Goal: Check status: Check status

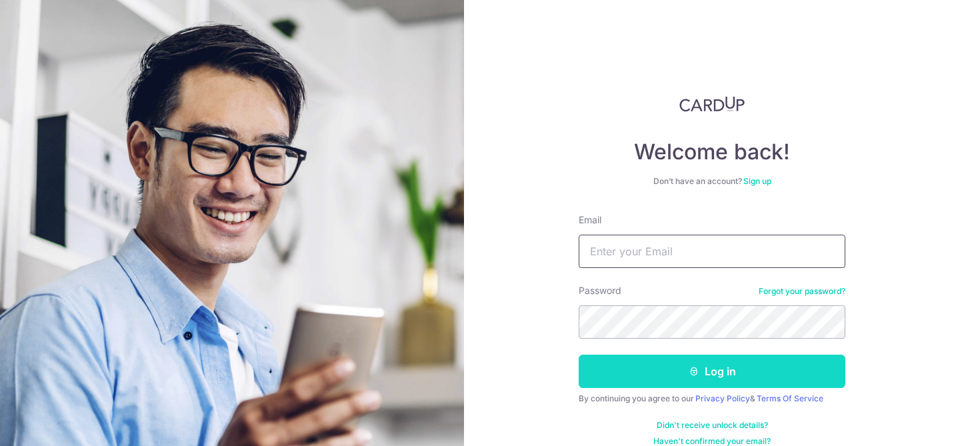
type input "[EMAIL_ADDRESS][DOMAIN_NAME]"
click at [678, 373] on button "Log in" at bounding box center [711, 371] width 267 height 33
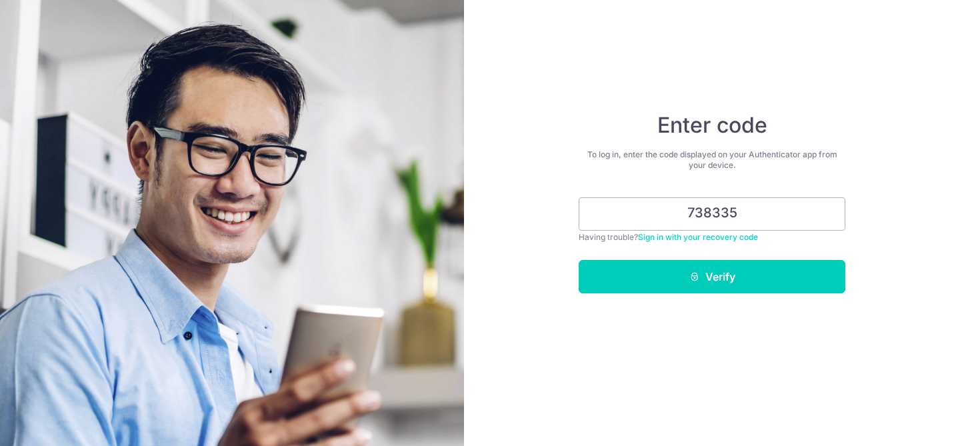
type input "738335"
click at [578, 260] on button "Verify" at bounding box center [711, 276] width 267 height 33
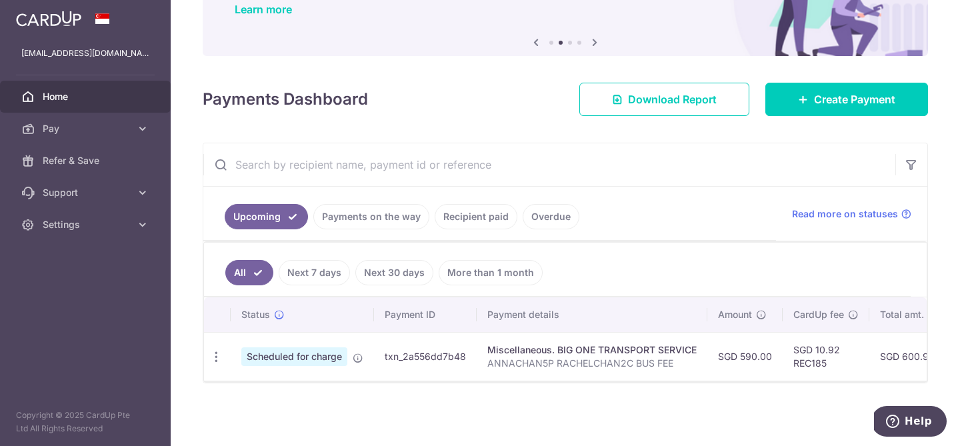
scroll to position [0, 284]
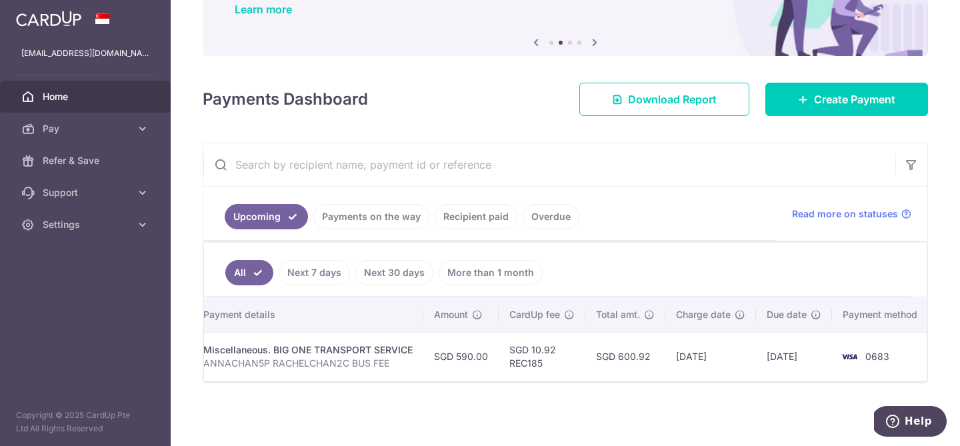
click at [410, 218] on link "Payments on the way" at bounding box center [371, 216] width 116 height 25
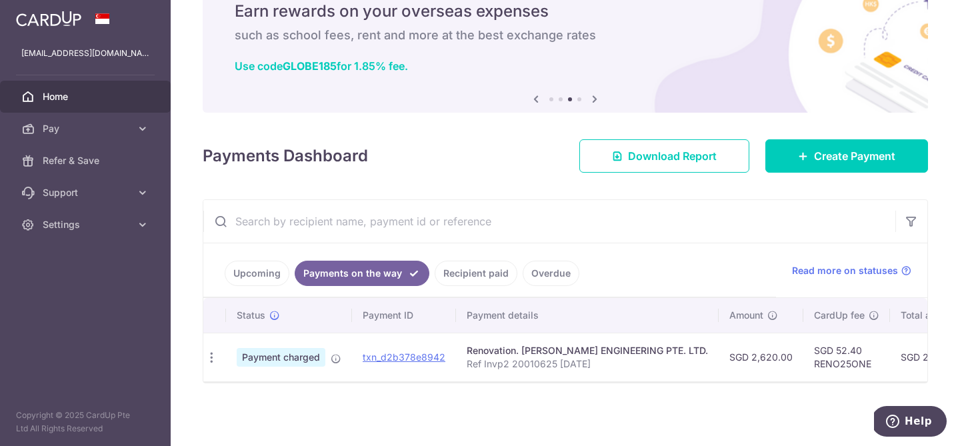
scroll to position [0, 1]
click at [215, 357] on icon "button" at bounding box center [215, 358] width 14 height 14
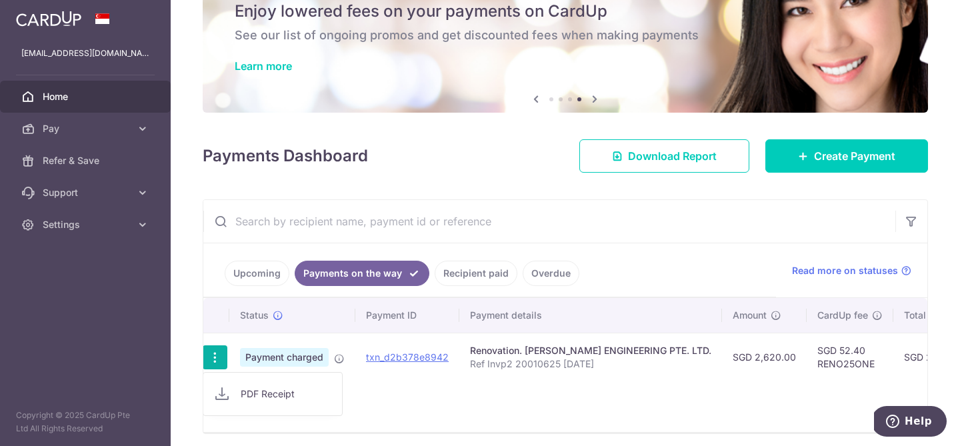
click at [268, 397] on span "PDF Receipt" at bounding box center [286, 393] width 91 height 13
